Goal: Transaction & Acquisition: Purchase product/service

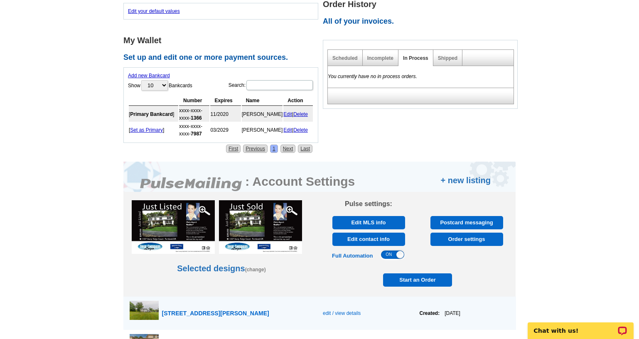
scroll to position [374, 0]
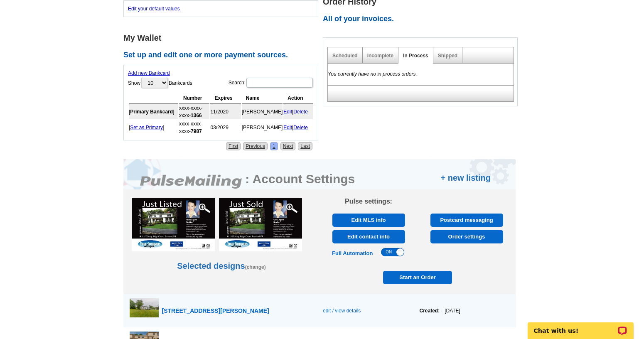
click at [469, 238] on span "Order settings" at bounding box center [467, 236] width 68 height 13
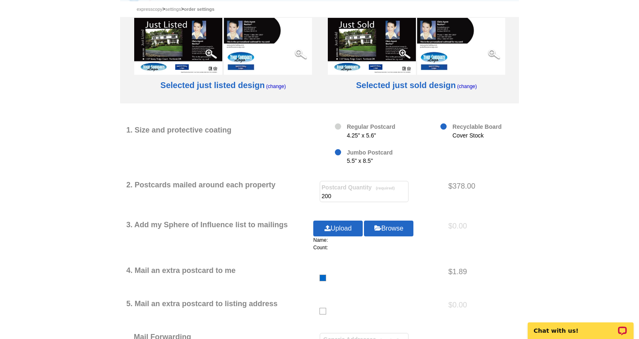
scroll to position [83, 0]
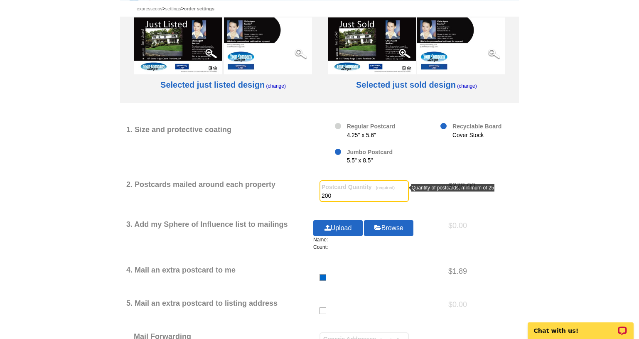
drag, startPoint x: 339, startPoint y: 195, endPoint x: 291, endPoint y: 201, distance: 48.3
click at [292, 201] on div "2. Postcards mailed around each property Postcard Quantity (required) 200 $378.…" at bounding box center [319, 192] width 387 height 25
type input "100"
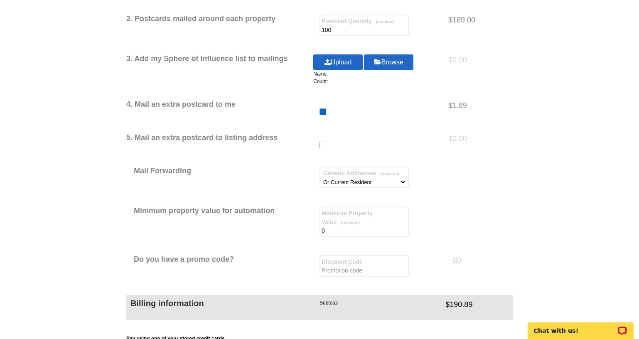
scroll to position [249, 0]
click at [348, 267] on input "text" at bounding box center [364, 270] width 85 height 8
type input "CHAT20"
click at [519, 140] on div "1. Size and protective coating Regular Postcard 4.25" x 5.6" Jumbo Postcard 5.5…" at bounding box center [319, 201] width 399 height 521
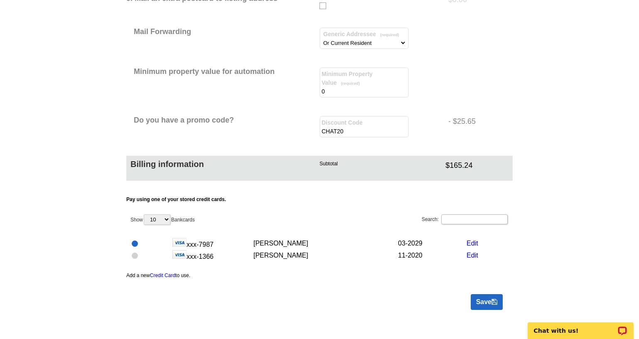
scroll to position [374, 0]
